Goal: Transaction & Acquisition: Purchase product/service

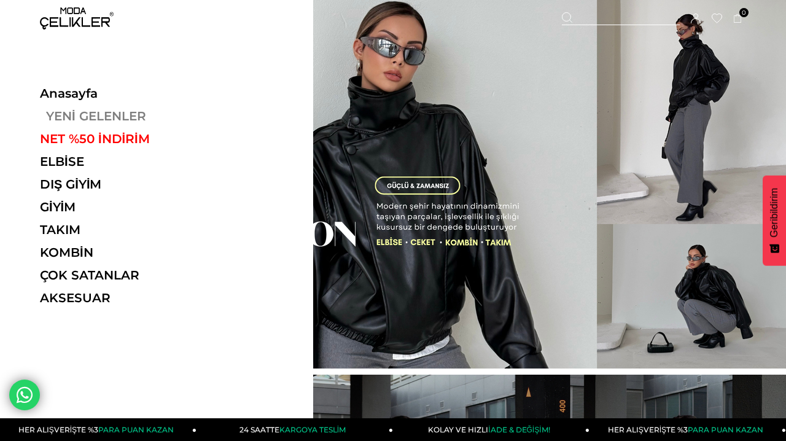
click at [79, 114] on link "YENİ GELENLER" at bounding box center [124, 116] width 169 height 15
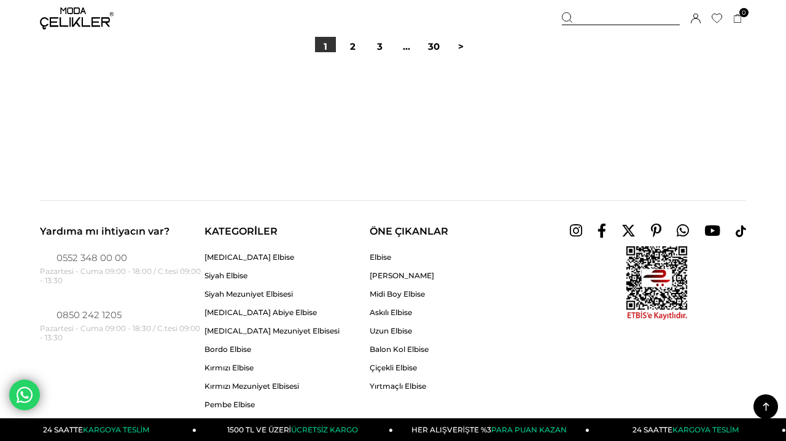
scroll to position [6795, 0]
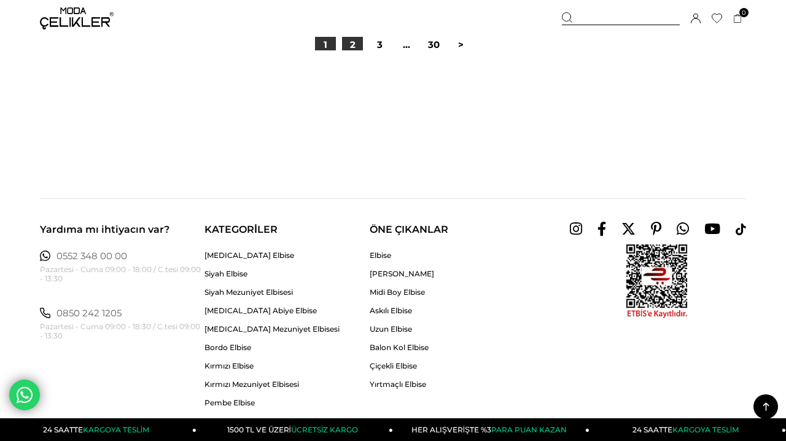
click at [351, 38] on link "2" at bounding box center [352, 44] width 21 height 21
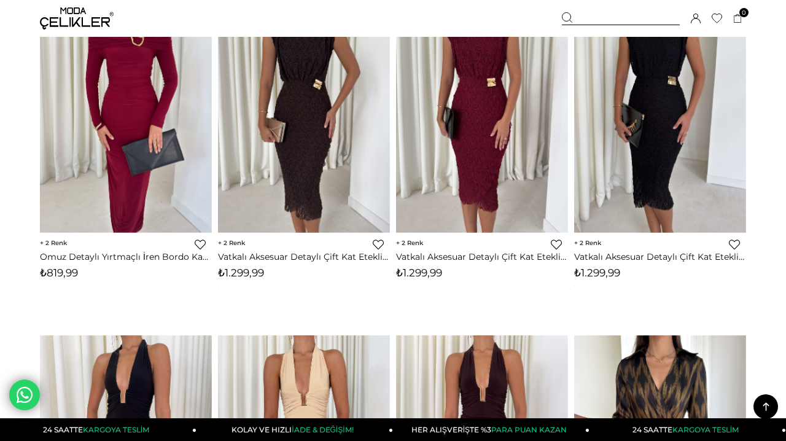
scroll to position [3152, 0]
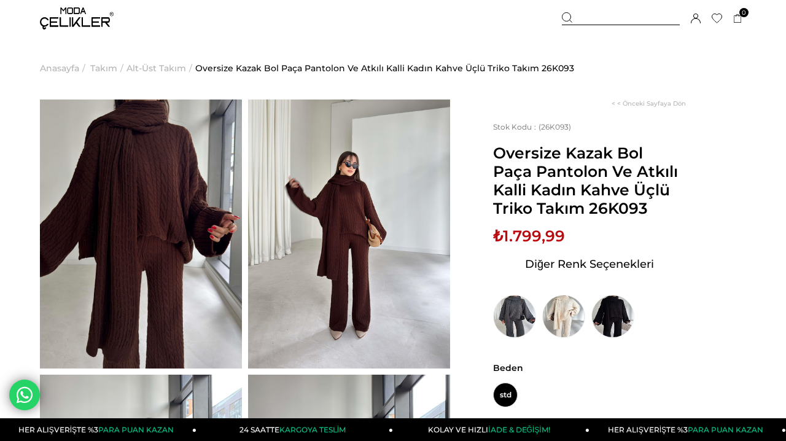
click at [184, 172] on img at bounding box center [141, 233] width 202 height 269
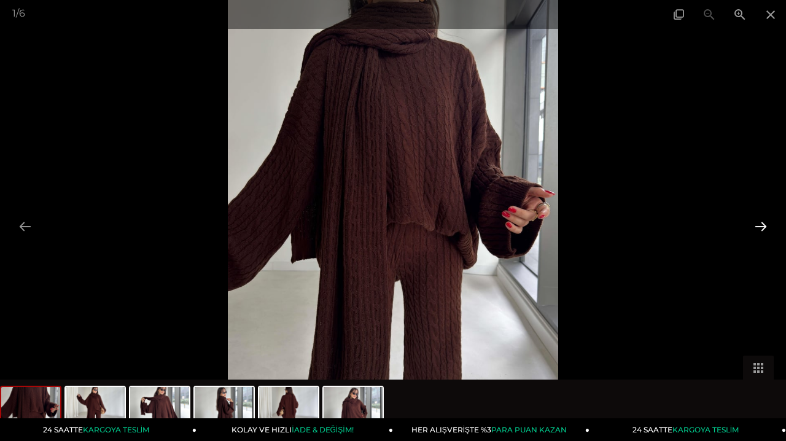
click at [764, 235] on button at bounding box center [761, 226] width 26 height 24
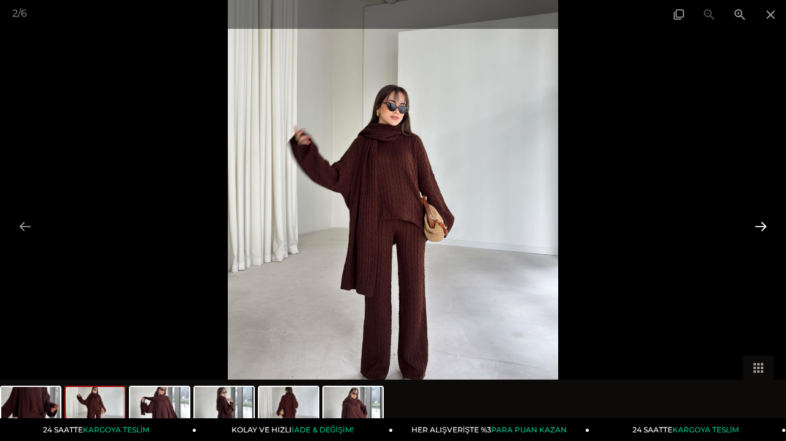
click at [765, 235] on button at bounding box center [761, 226] width 26 height 24
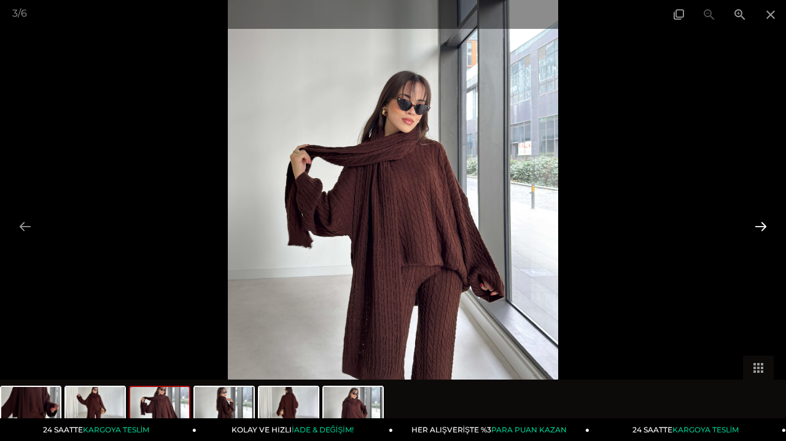
click at [765, 235] on button at bounding box center [761, 226] width 26 height 24
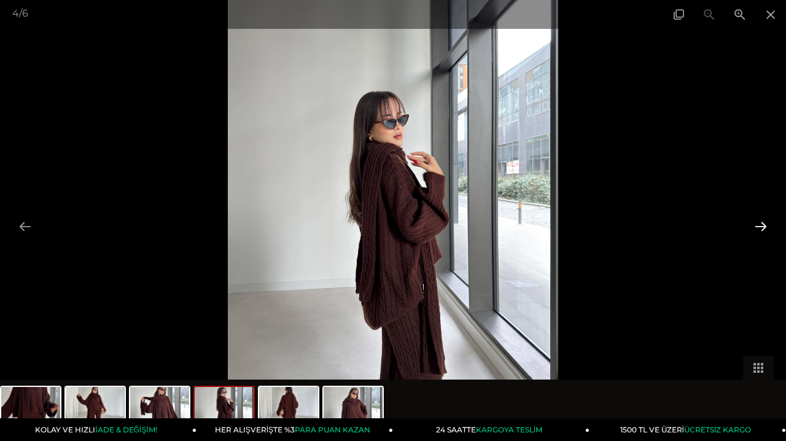
click at [765, 235] on button at bounding box center [761, 226] width 26 height 24
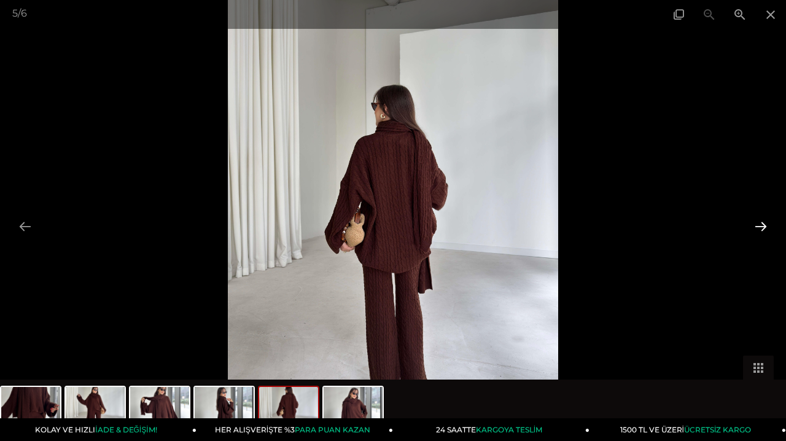
click at [765, 236] on button at bounding box center [761, 226] width 26 height 24
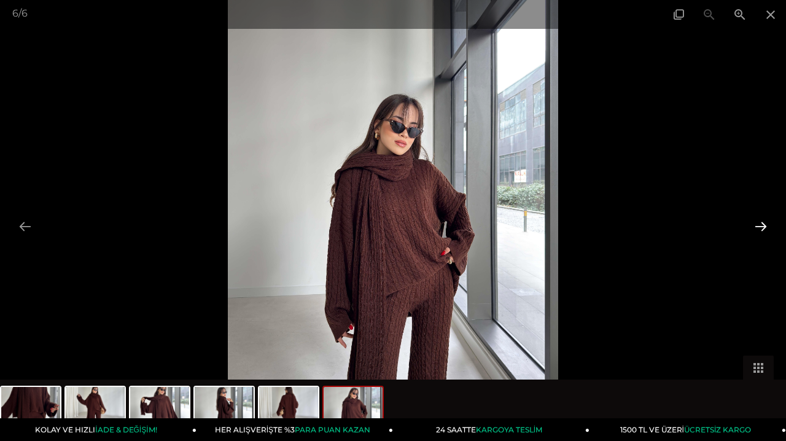
click at [765, 236] on button at bounding box center [761, 226] width 26 height 24
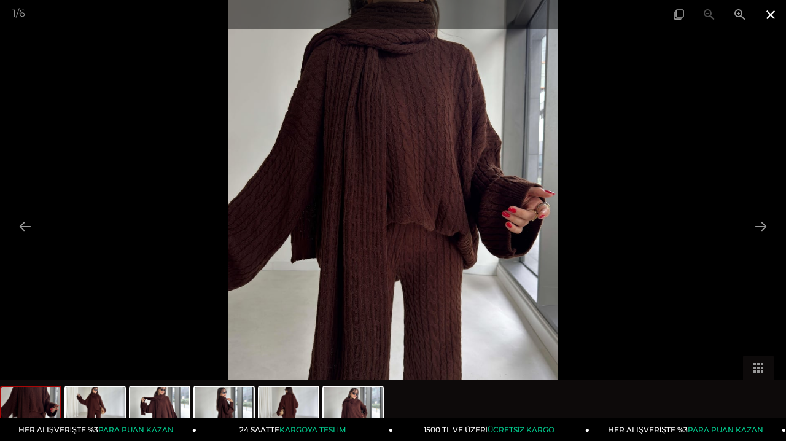
click at [765, 21] on span at bounding box center [770, 14] width 31 height 29
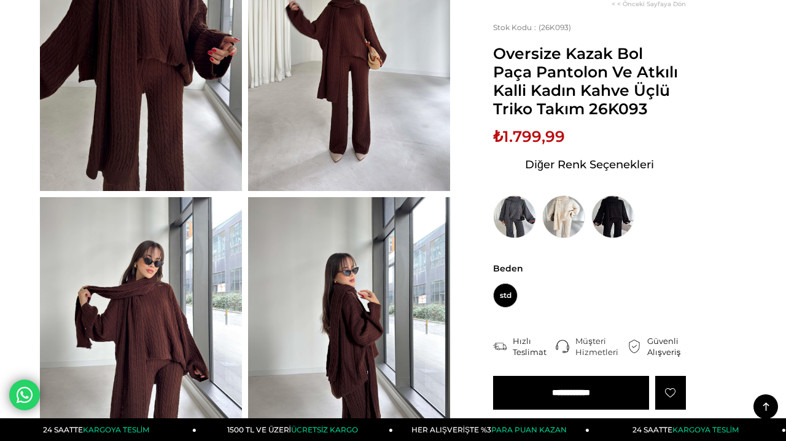
scroll to position [178, 0]
click at [211, 101] on img at bounding box center [141, 55] width 202 height 269
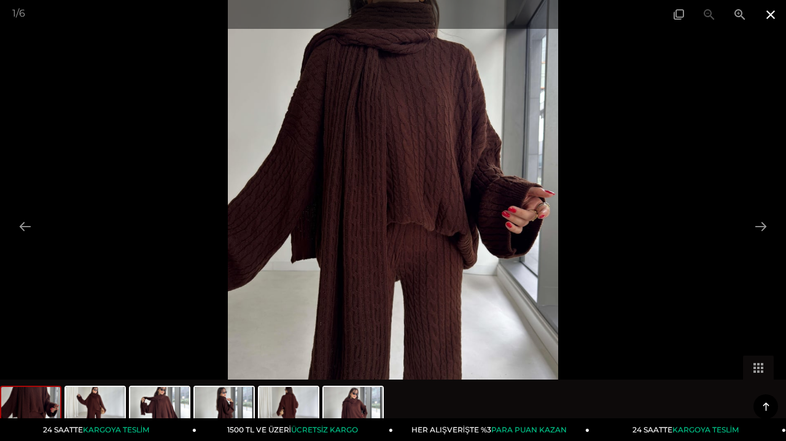
click at [770, 25] on span at bounding box center [770, 14] width 31 height 29
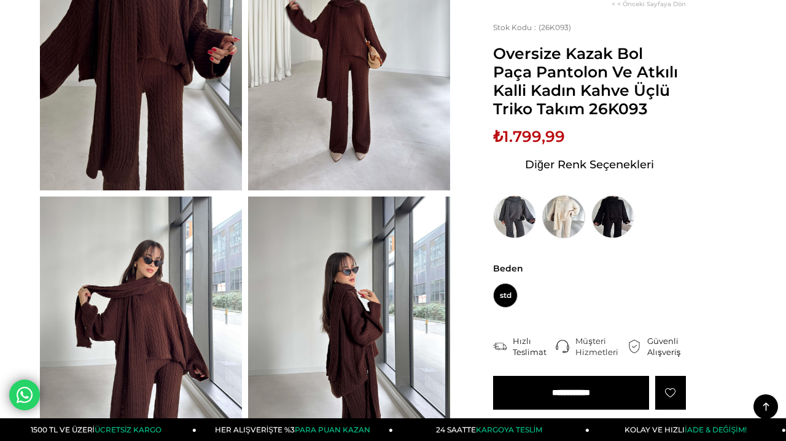
click at [562, 216] on img at bounding box center [563, 216] width 43 height 43
